Goal: Contribute content: Contribute content

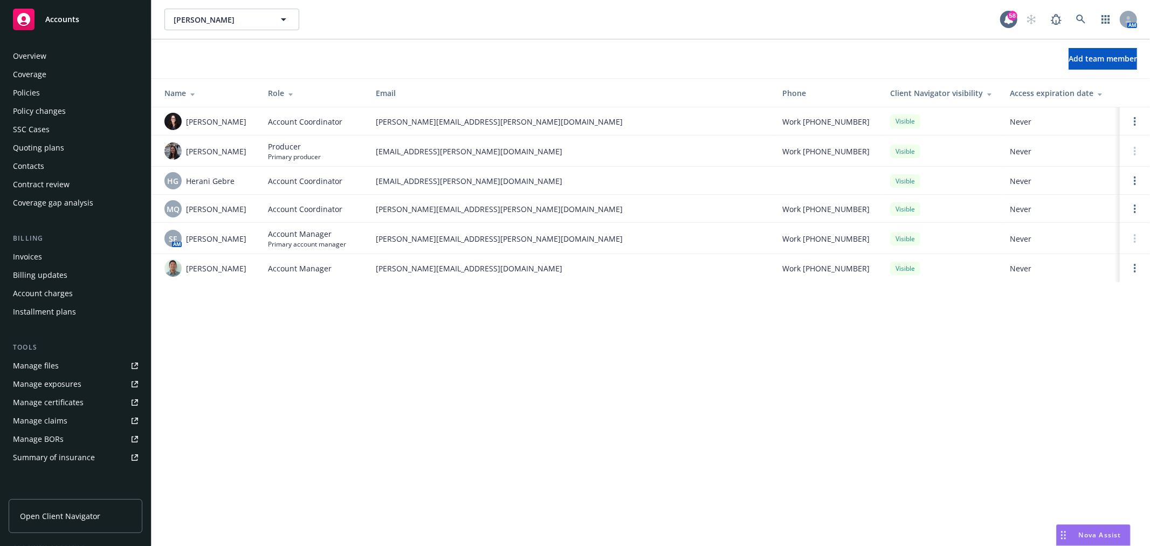
scroll to position [156, 0]
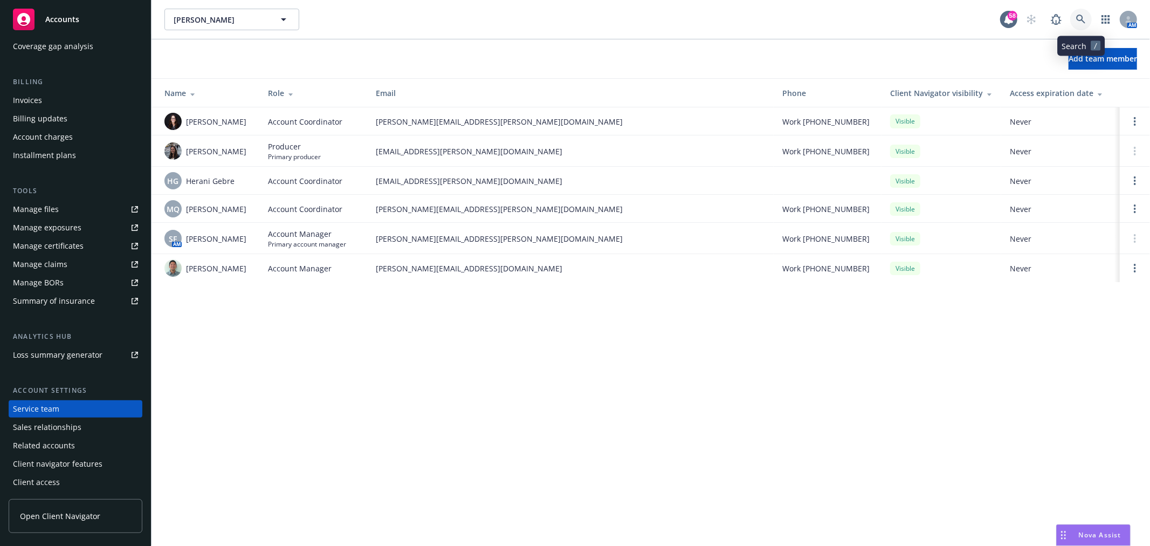
click at [1084, 23] on icon at bounding box center [1081, 20] width 10 height 10
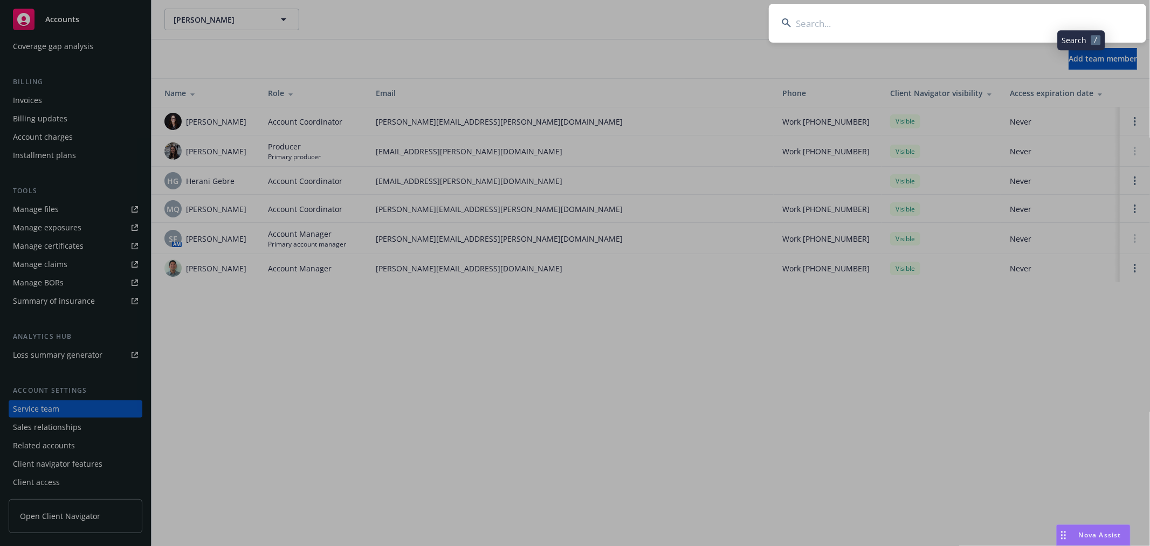
click at [827, 28] on input at bounding box center [957, 23] width 377 height 39
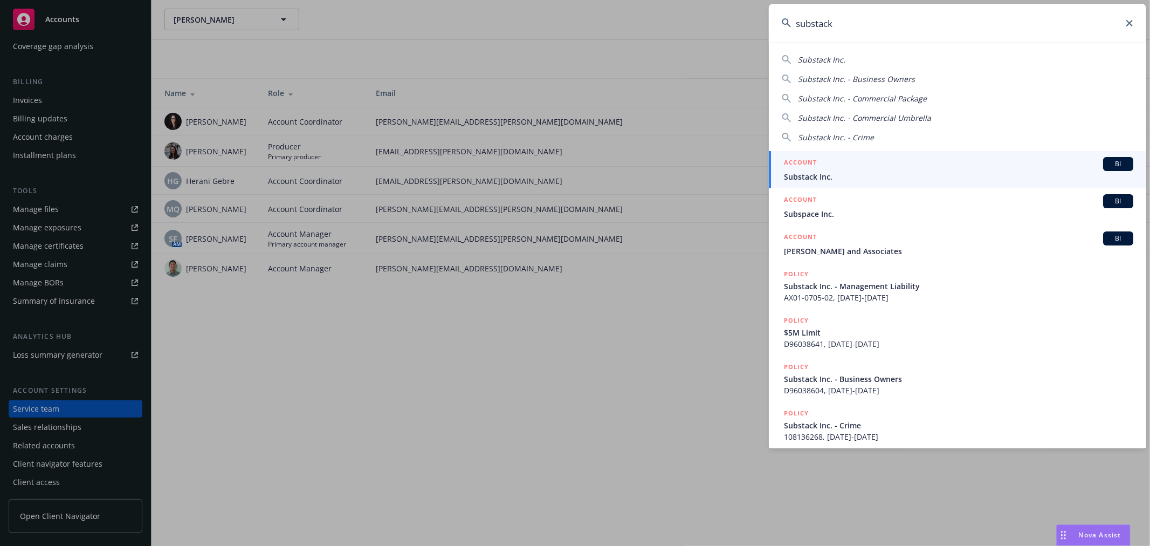
type input "substack"
click at [829, 176] on span "Substack Inc." at bounding box center [958, 176] width 349 height 11
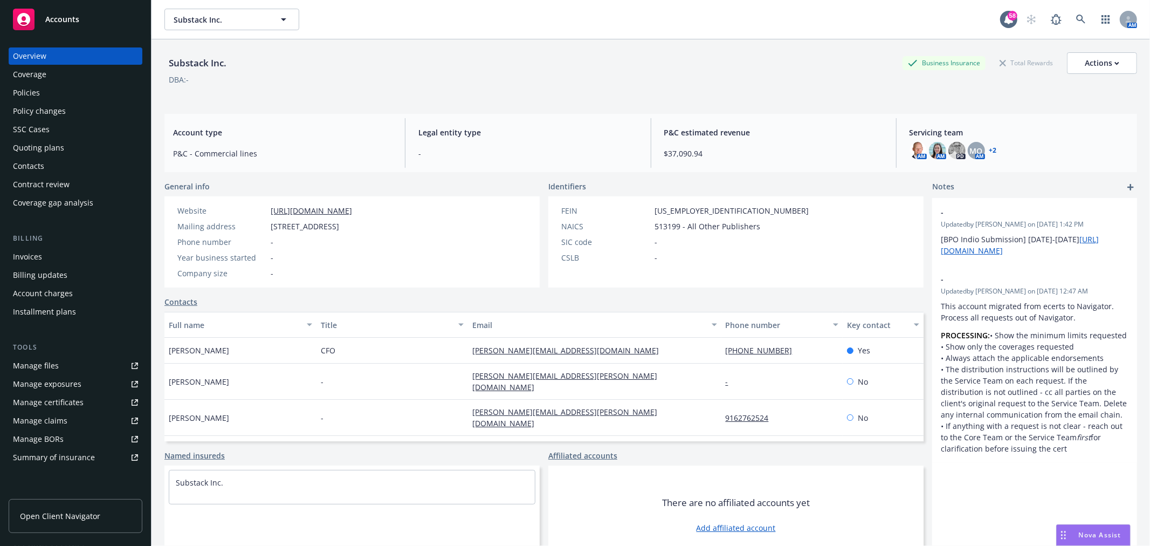
click at [38, 151] on div "Quoting plans" at bounding box center [38, 147] width 51 height 17
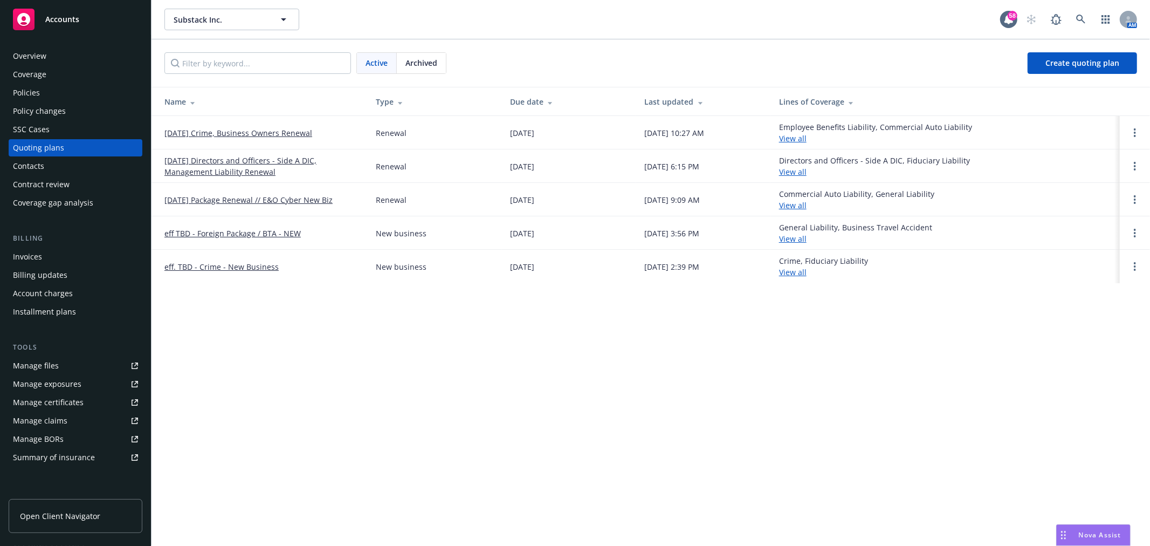
click at [252, 160] on link "09/18/25 Directors and Officers - Side A DIC, Management Liability Renewal" at bounding box center [261, 166] width 194 height 23
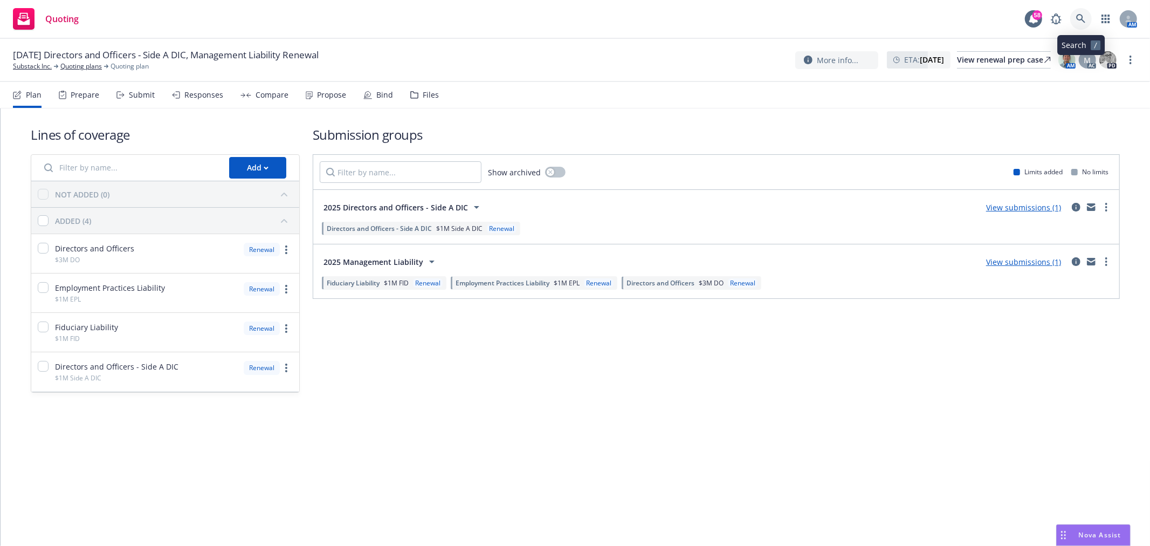
click at [1082, 19] on icon at bounding box center [1080, 18] width 9 height 9
click at [71, 66] on link "Quoting plans" at bounding box center [81, 66] width 42 height 10
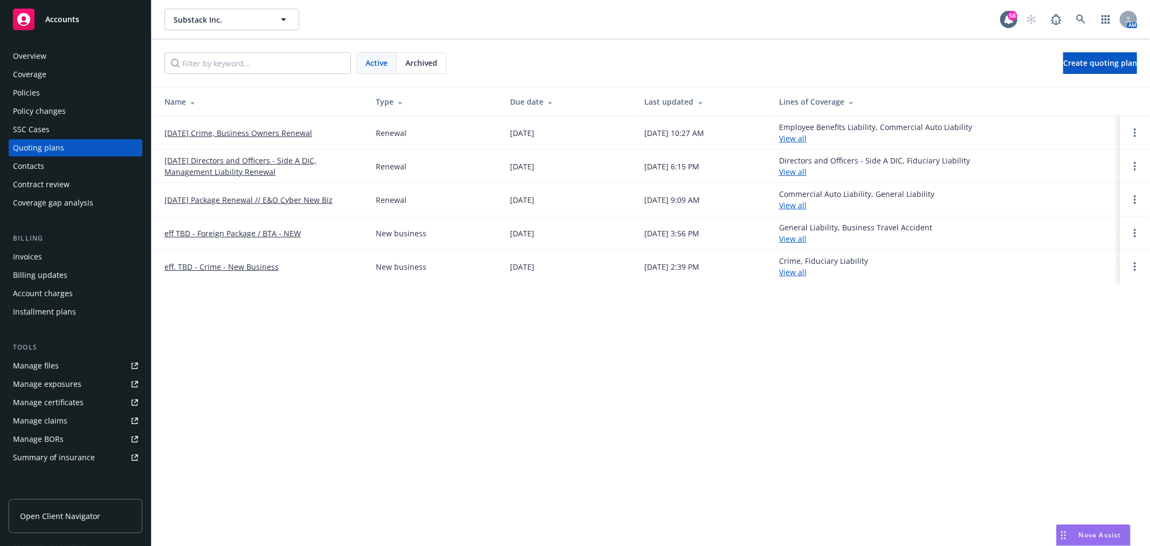
click at [238, 162] on link "[DATE] Directors and Officers - Side A DIC, Management Liability Renewal" at bounding box center [261, 166] width 194 height 23
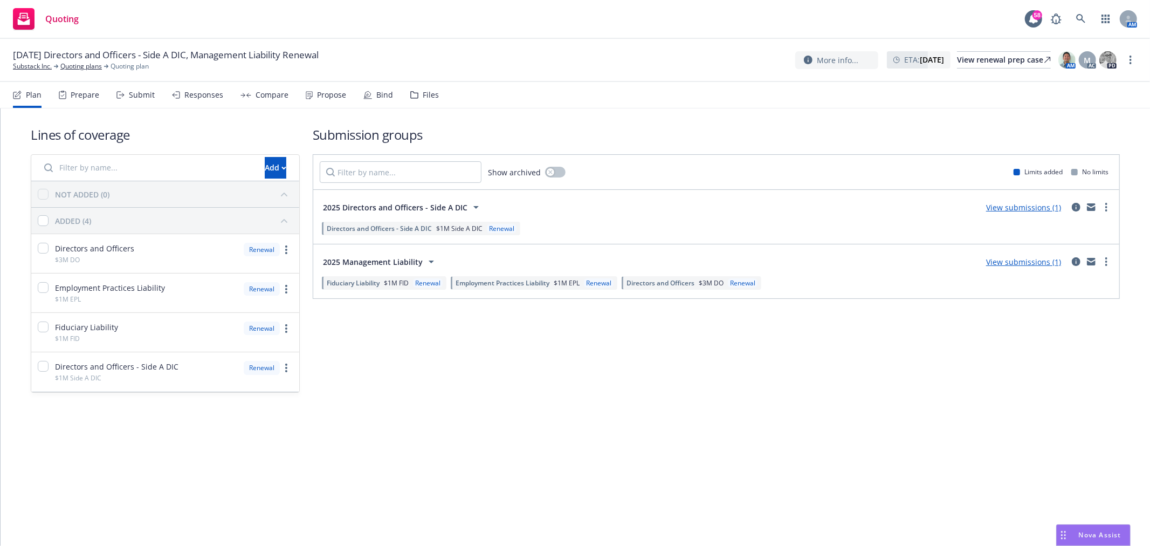
click at [423, 97] on div "Files" at bounding box center [431, 95] width 16 height 9
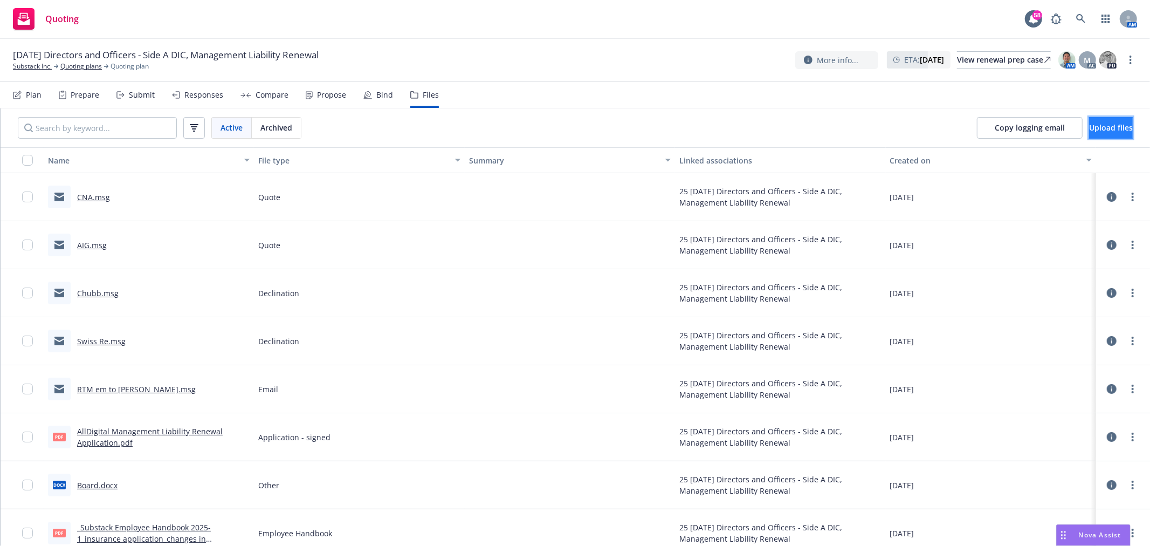
click at [1093, 131] on span "Upload files" at bounding box center [1111, 127] width 44 height 10
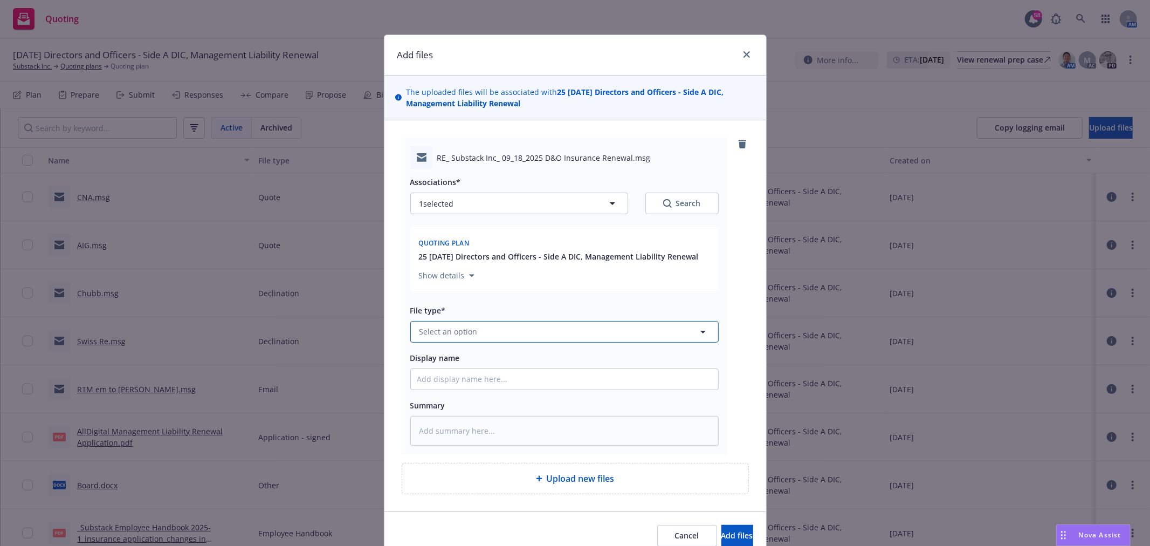
click at [475, 330] on button "Select an option" at bounding box center [564, 332] width 308 height 22
type input "declin"
click at [443, 306] on span "Declination" at bounding box center [443, 301] width 42 height 11
click at [446, 385] on input "Display name" at bounding box center [564, 379] width 307 height 20
type textarea "x"
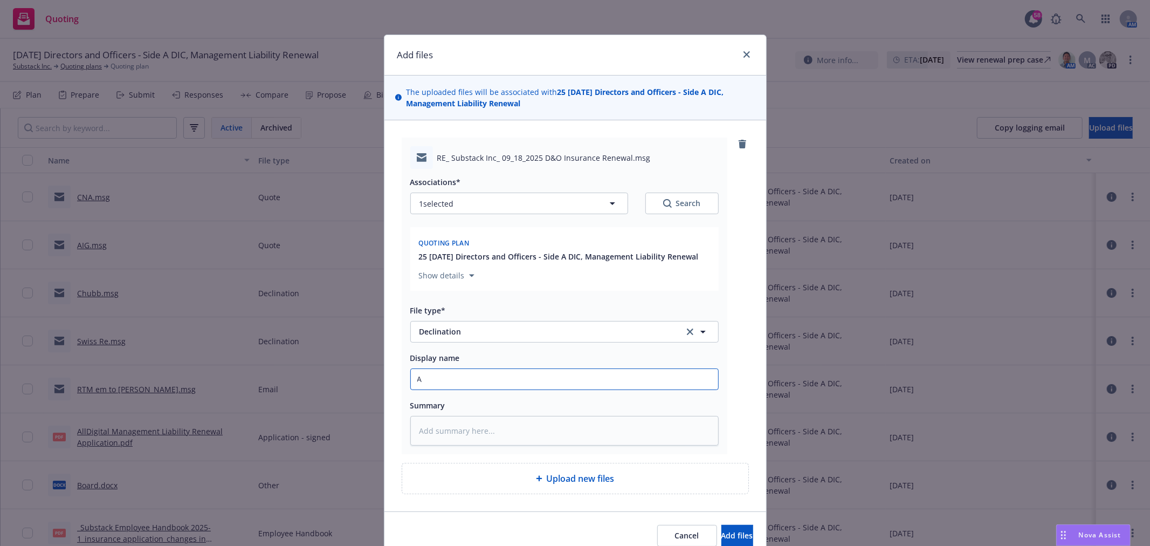
type input "A"
type textarea "x"
type input "Ar"
type textarea "x"
type input "Arc"
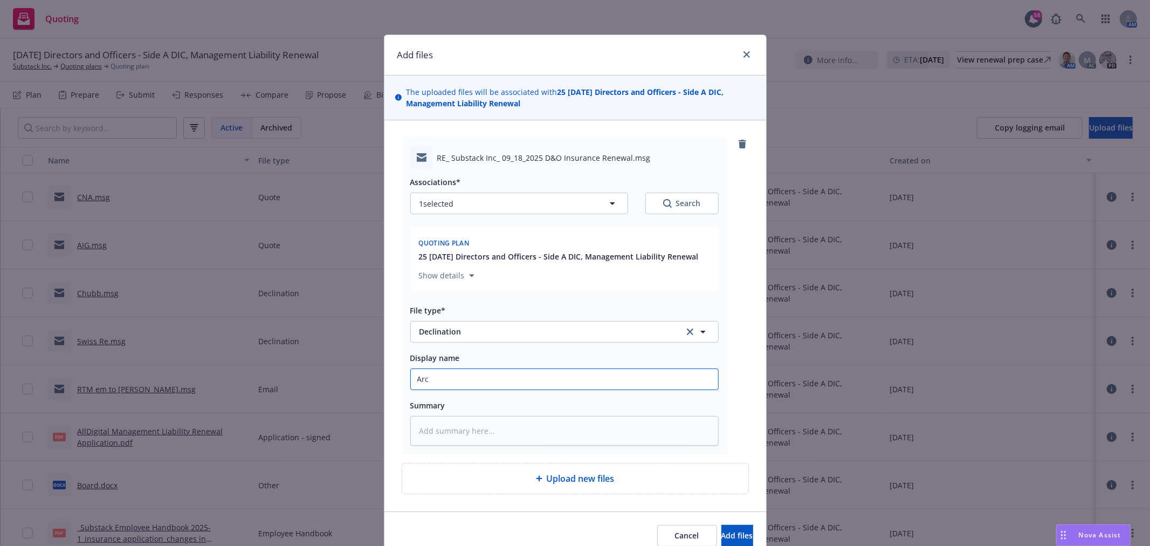
type textarea "x"
type input "Arch"
click at [722, 532] on span "Add files" at bounding box center [738, 535] width 32 height 10
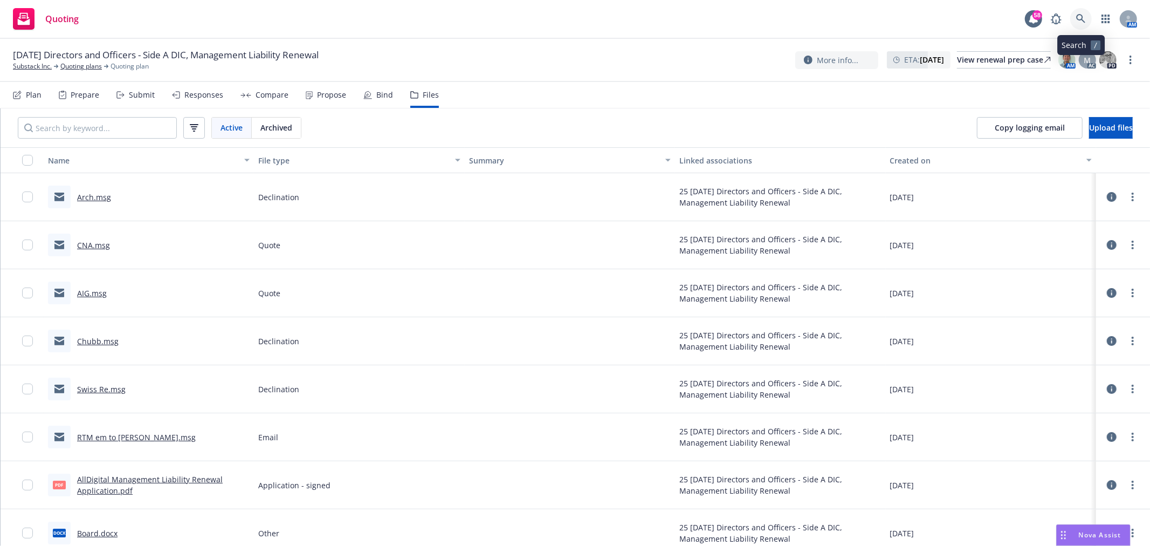
click at [1074, 11] on link at bounding box center [1081, 19] width 22 height 22
click at [1089, 126] on span "Upload files" at bounding box center [1111, 127] width 44 height 10
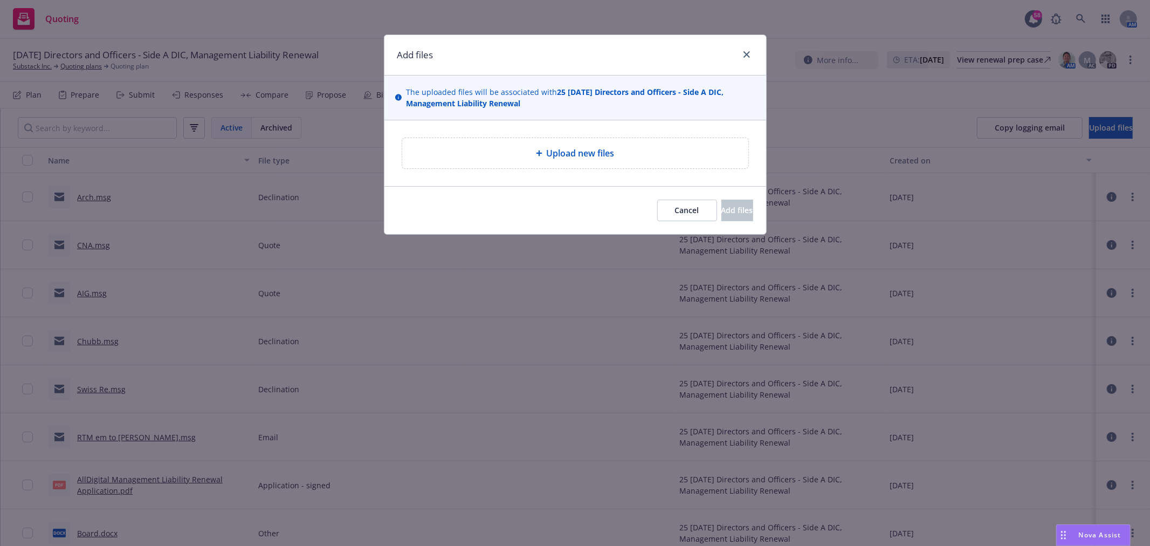
type textarea "x"
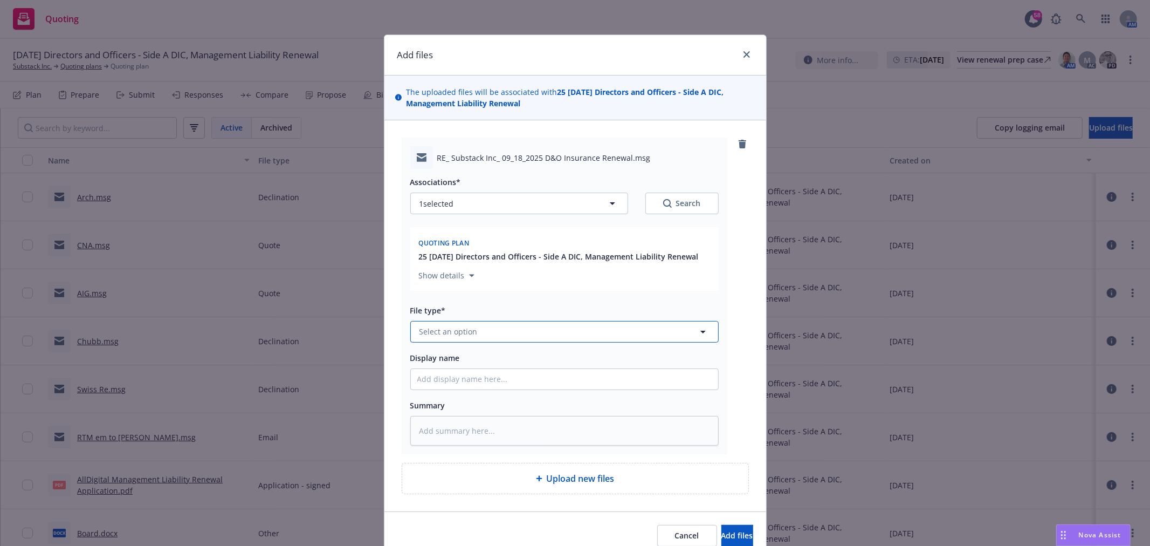
click at [514, 335] on button "Select an option" at bounding box center [564, 332] width 308 height 22
type input "quote"
click at [498, 286] on div "Quote" at bounding box center [564, 273] width 307 height 29
click at [481, 378] on input "Display name" at bounding box center [564, 379] width 307 height 20
type textarea "x"
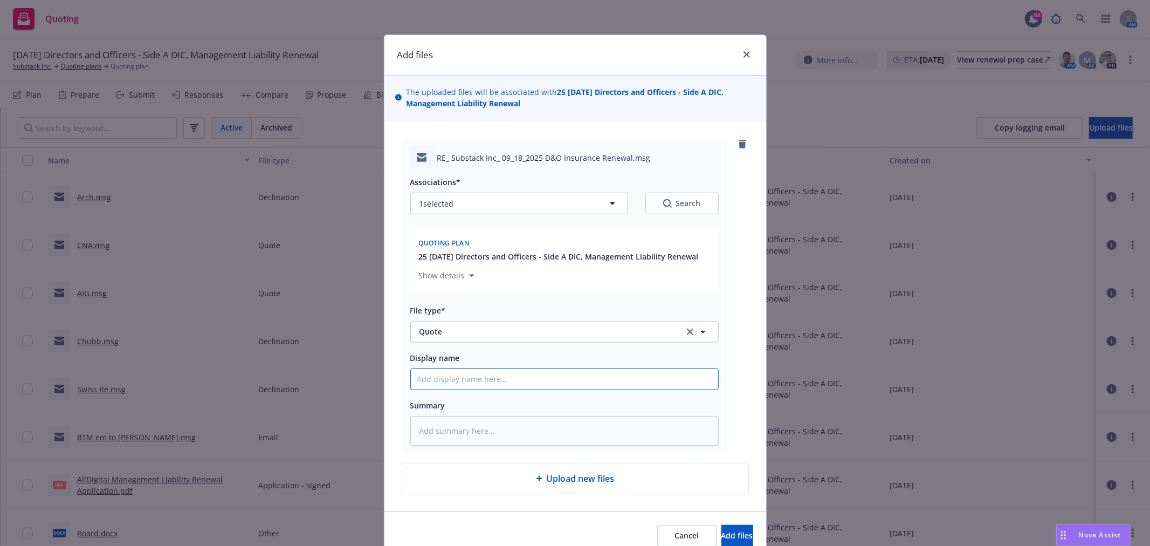
type input "S"
type textarea "x"
type input "St"
type textarea "x"
type input "Sta"
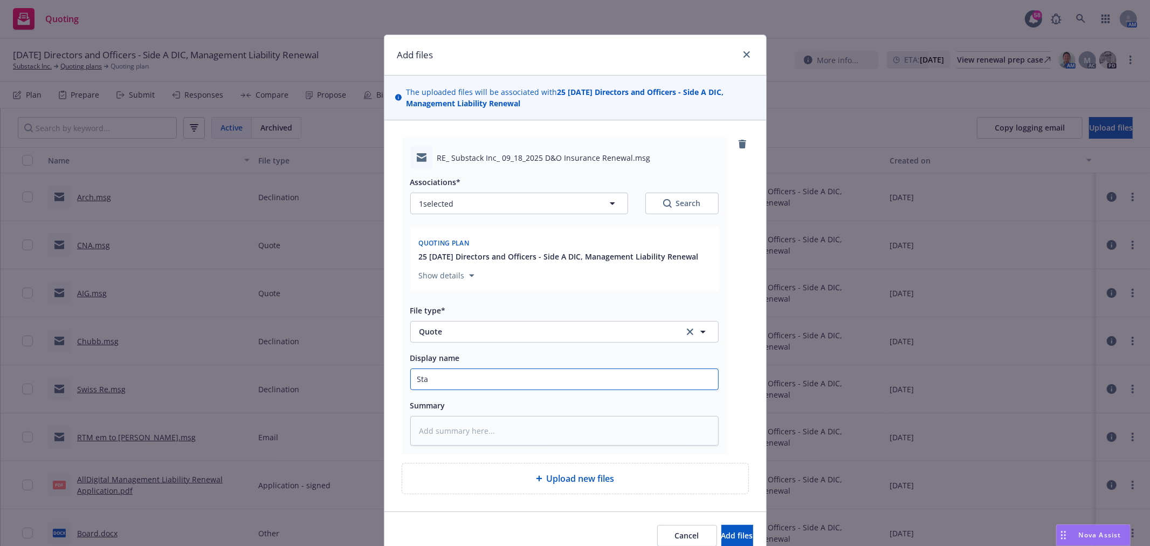
type textarea "x"
type input "Star"
type textarea "x"
type input "Starr"
click at [722, 525] on button "Add files" at bounding box center [738, 536] width 32 height 22
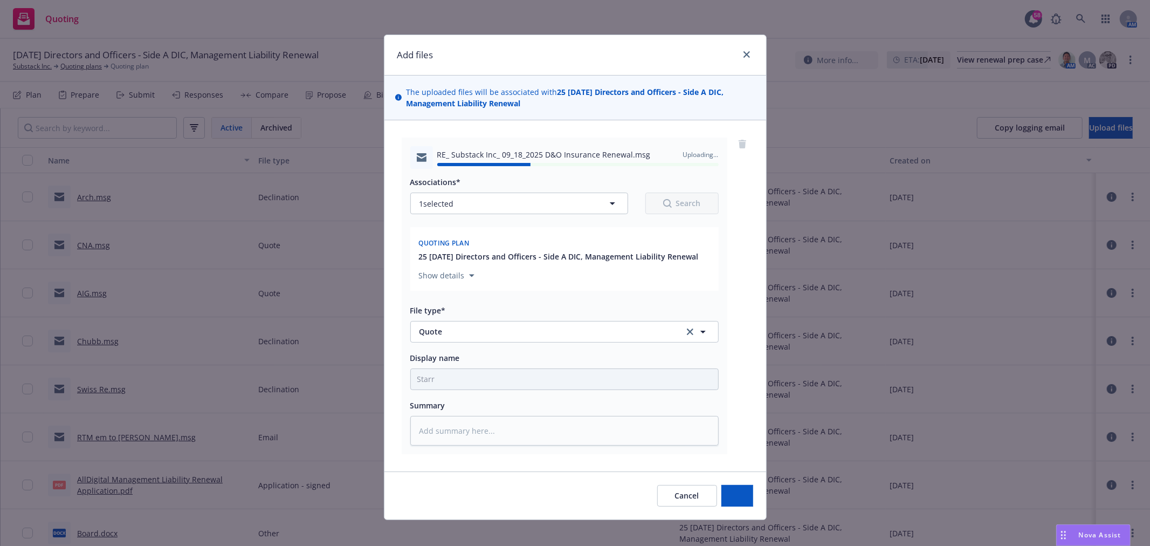
type textarea "x"
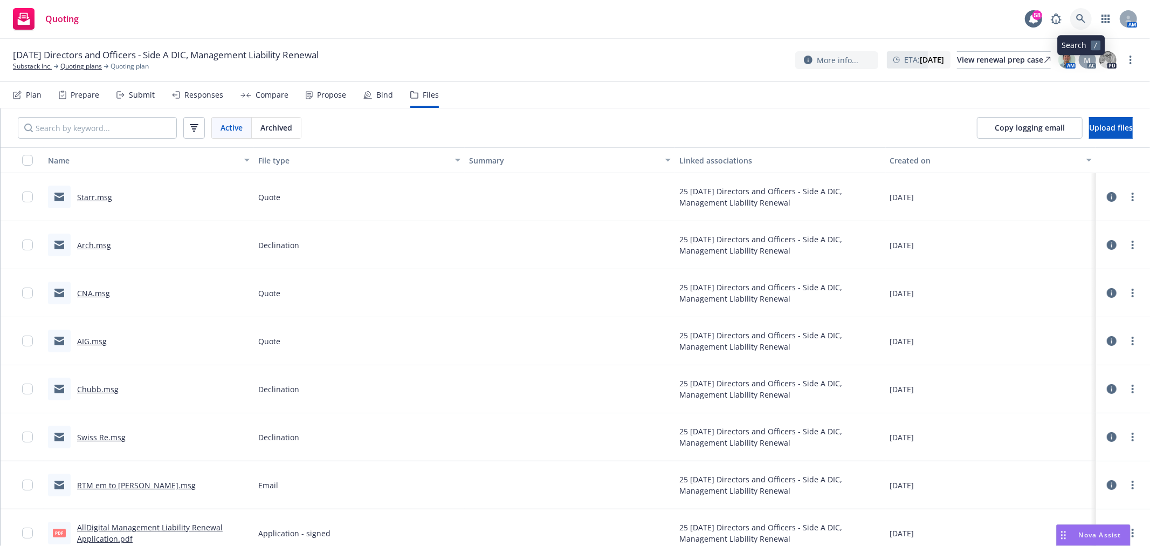
click at [1085, 20] on icon at bounding box center [1081, 19] width 10 height 10
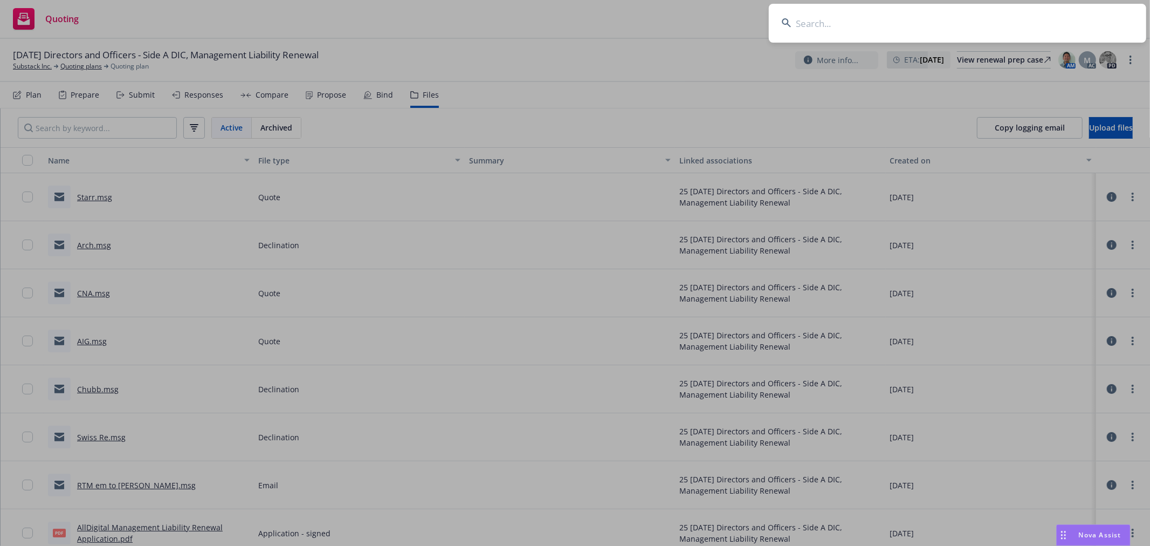
click at [1040, 15] on input at bounding box center [957, 23] width 377 height 39
type input "orange comet"
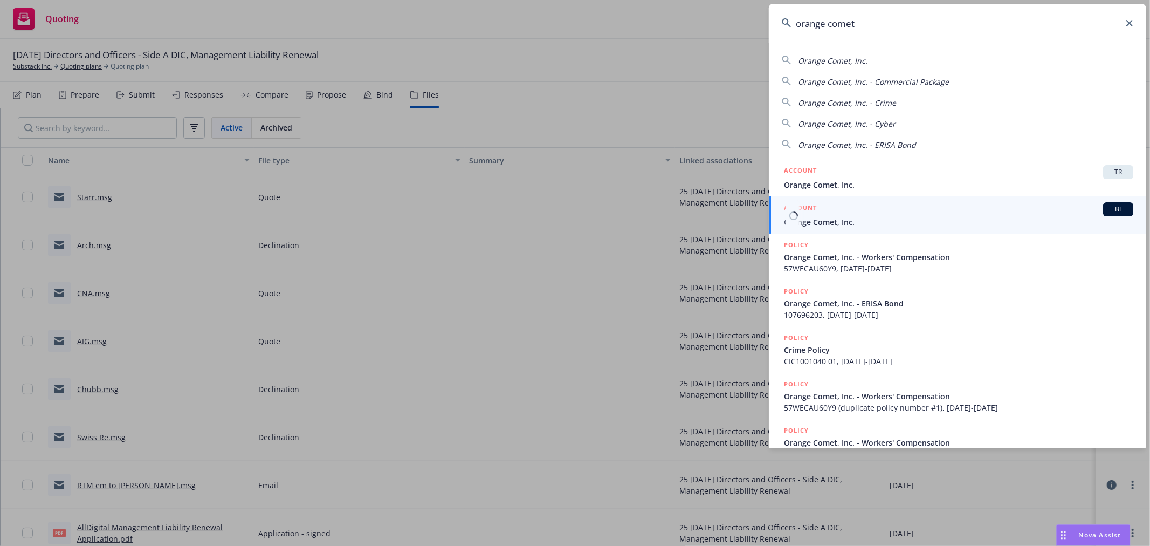
click at [879, 230] on link "ACCOUNT BI Orange Comet, Inc." at bounding box center [957, 214] width 377 height 37
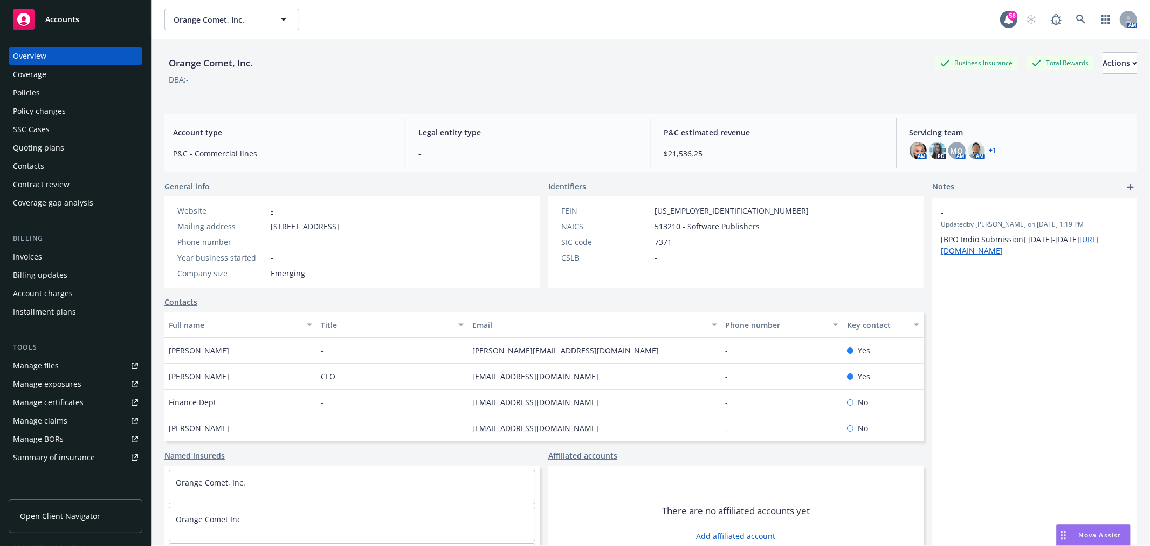
click at [33, 143] on div "Quoting plans" at bounding box center [38, 147] width 51 height 17
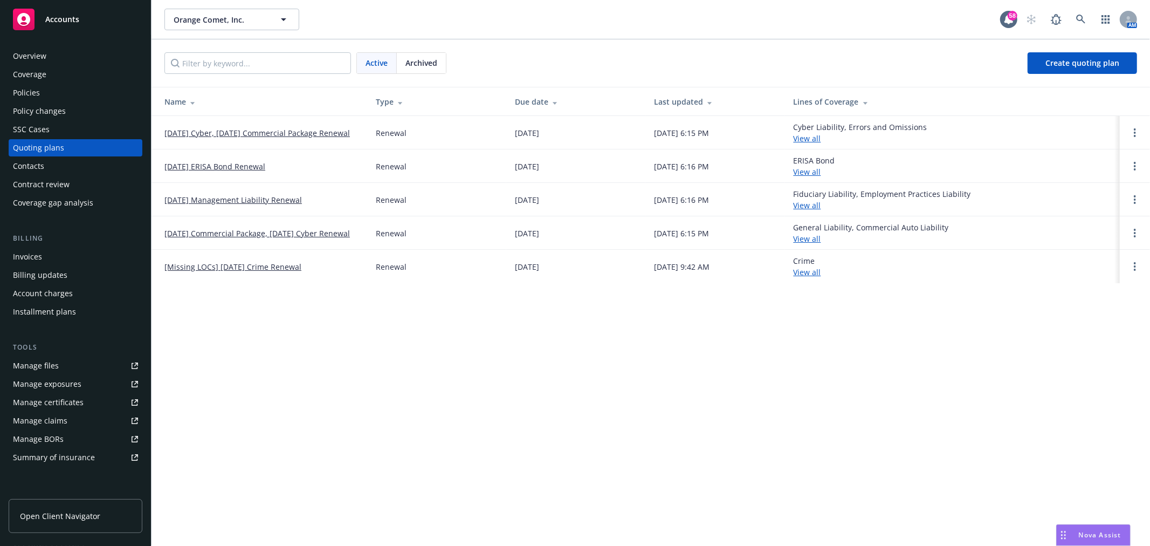
click at [242, 195] on link "[DATE] Management Liability Renewal" at bounding box center [233, 199] width 138 height 11
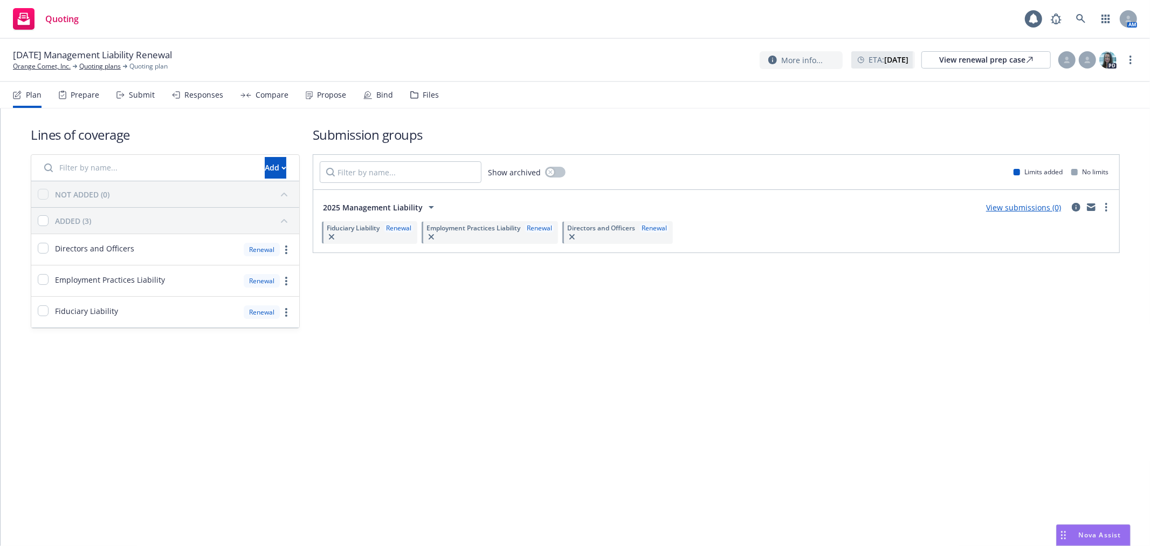
click at [429, 94] on div "Files" at bounding box center [431, 95] width 16 height 9
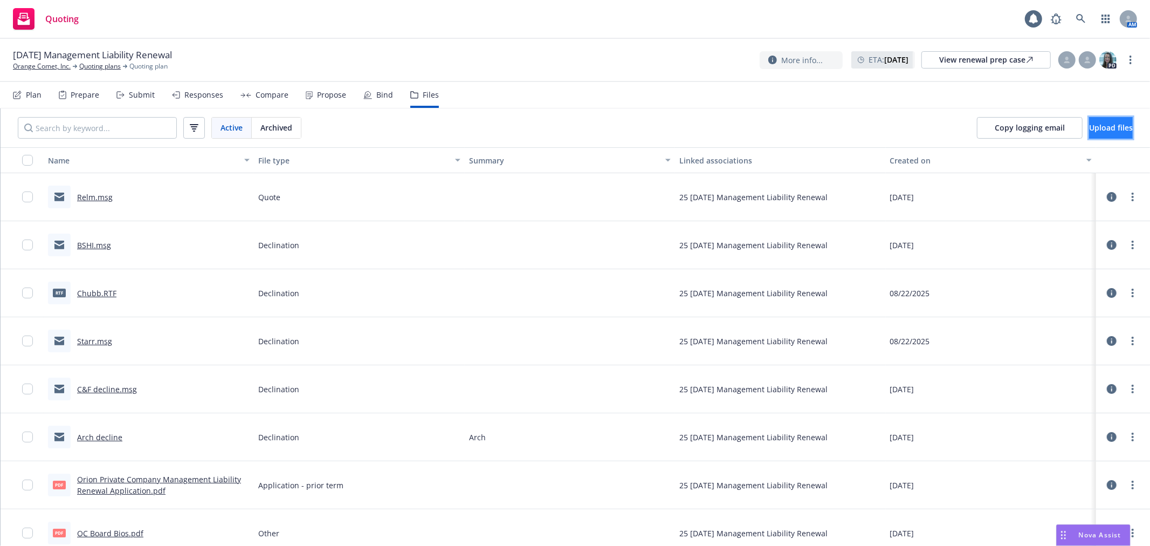
click at [1096, 131] on span "Upload files" at bounding box center [1111, 127] width 44 height 10
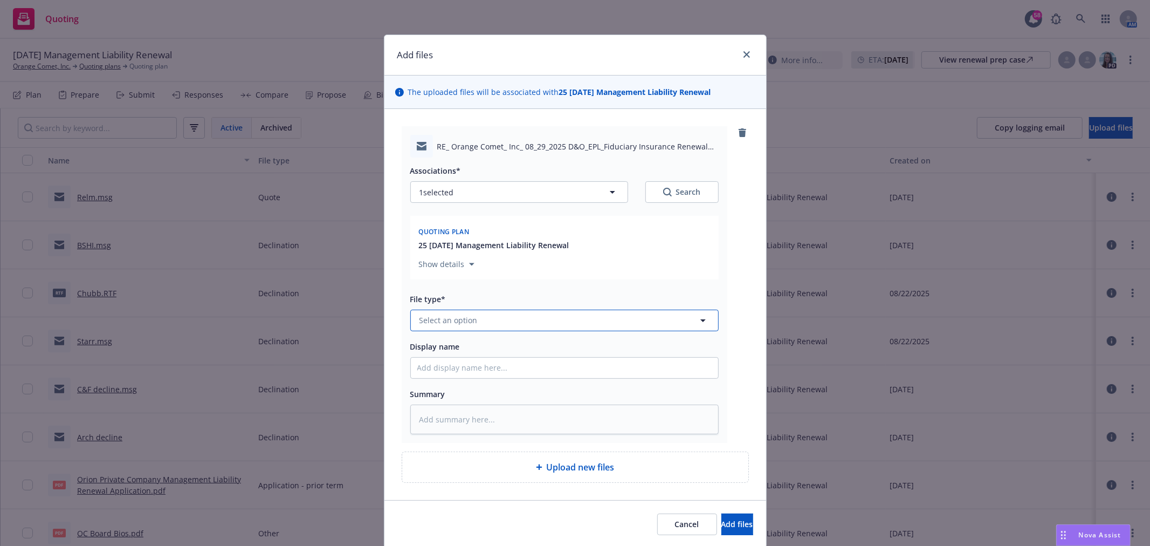
click at [479, 327] on button "Select an option" at bounding box center [564, 321] width 308 height 22
type input "declination"
click at [448, 298] on div "Declination" at bounding box center [441, 291] width 49 height 16
click at [446, 363] on input "Display name" at bounding box center [564, 368] width 307 height 20
type textarea "x"
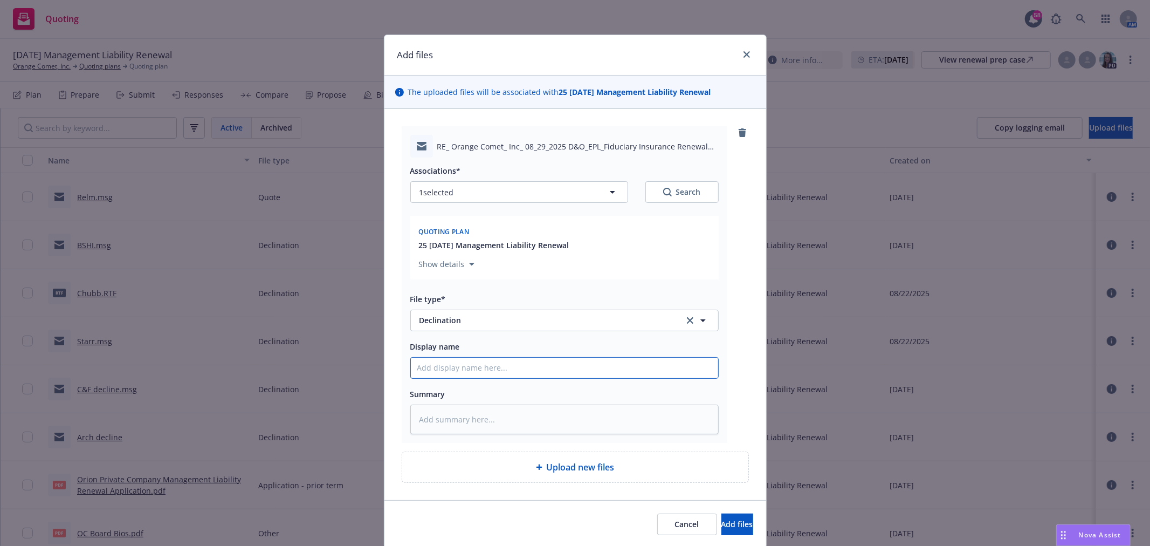
type input "C"
type textarea "x"
type input "CN"
type textarea "x"
type input "CNA"
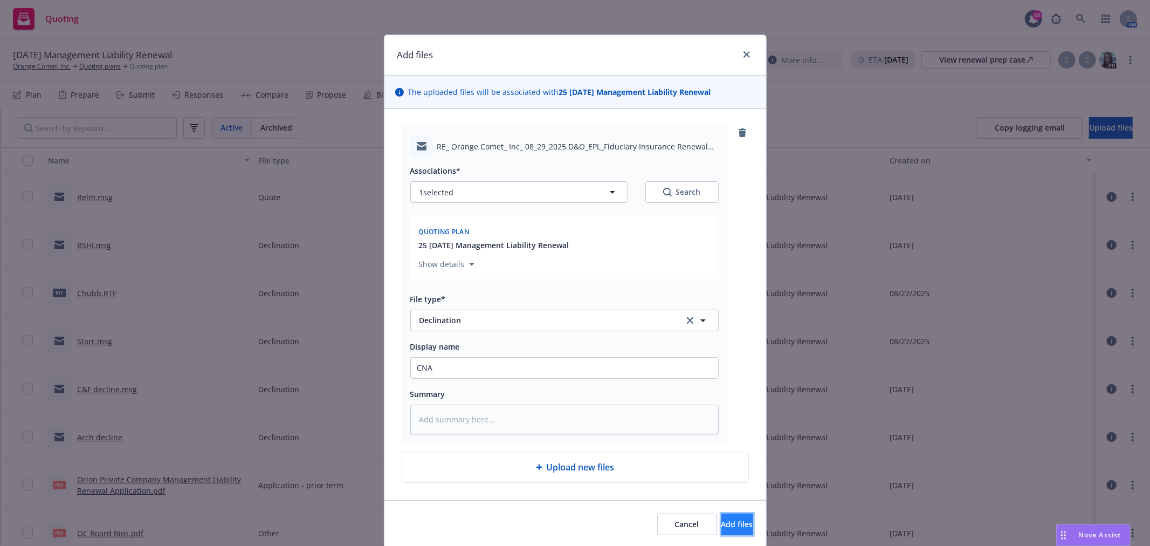
click at [722, 525] on span "Add files" at bounding box center [738, 524] width 32 height 10
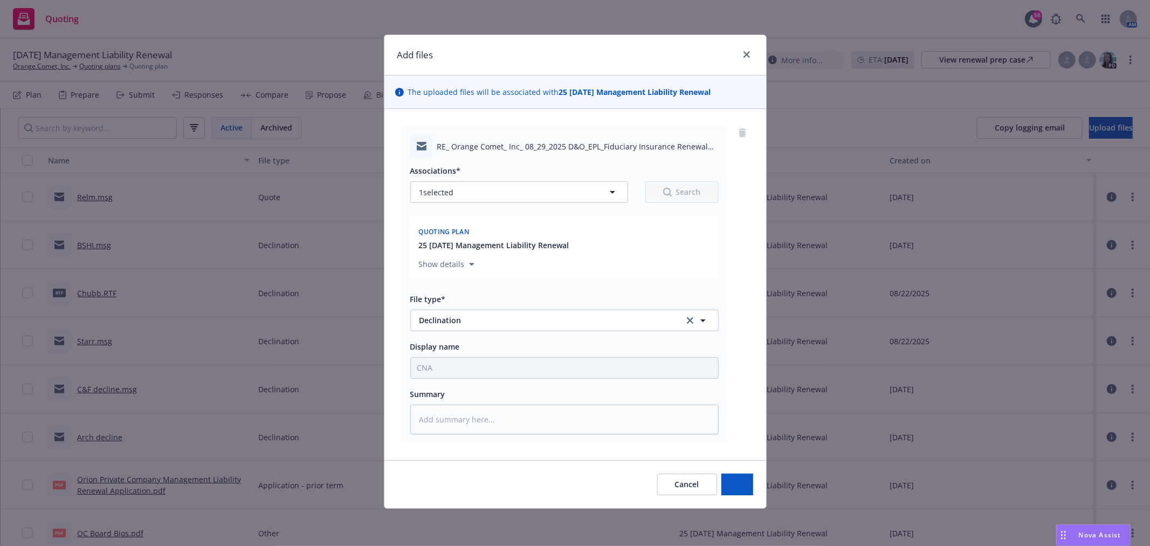
type textarea "x"
